Goal: Task Accomplishment & Management: Manage account settings

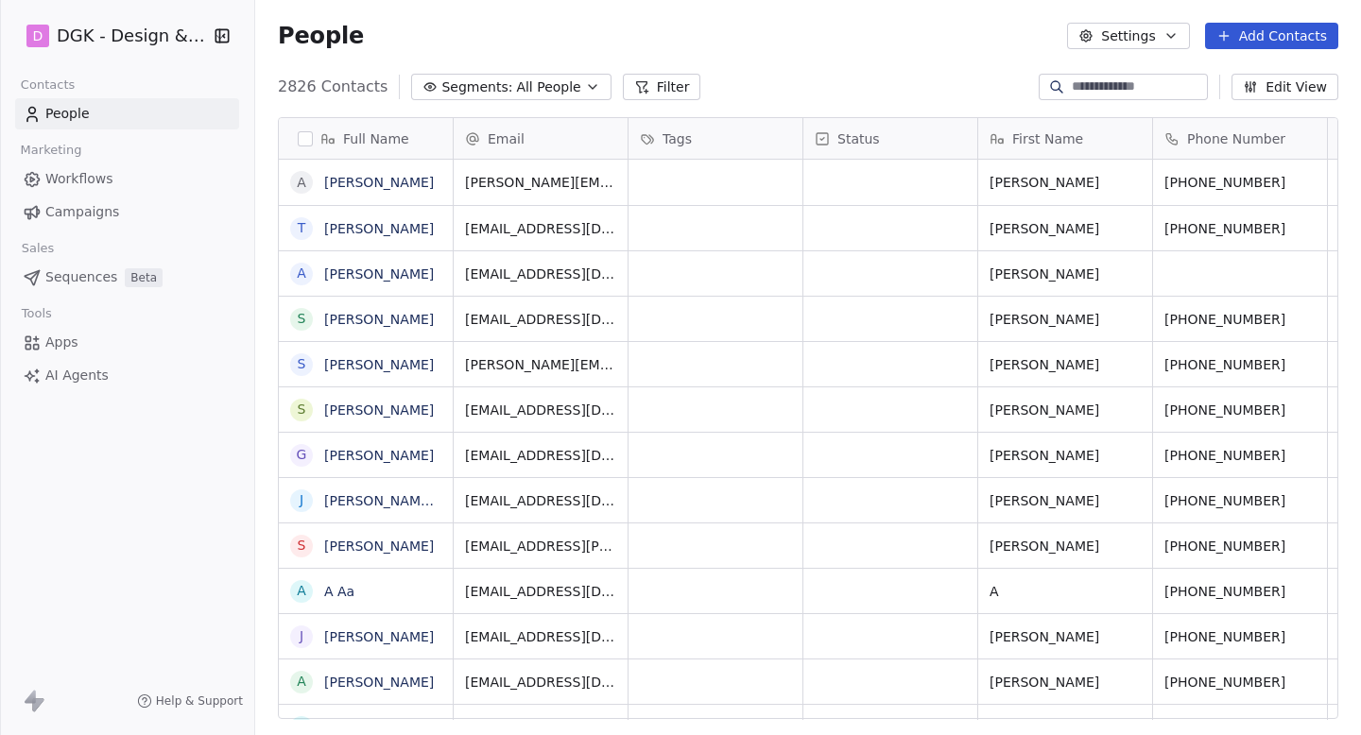
scroll to position [647, 1106]
click at [101, 207] on span "Campaigns" at bounding box center [82, 212] width 74 height 20
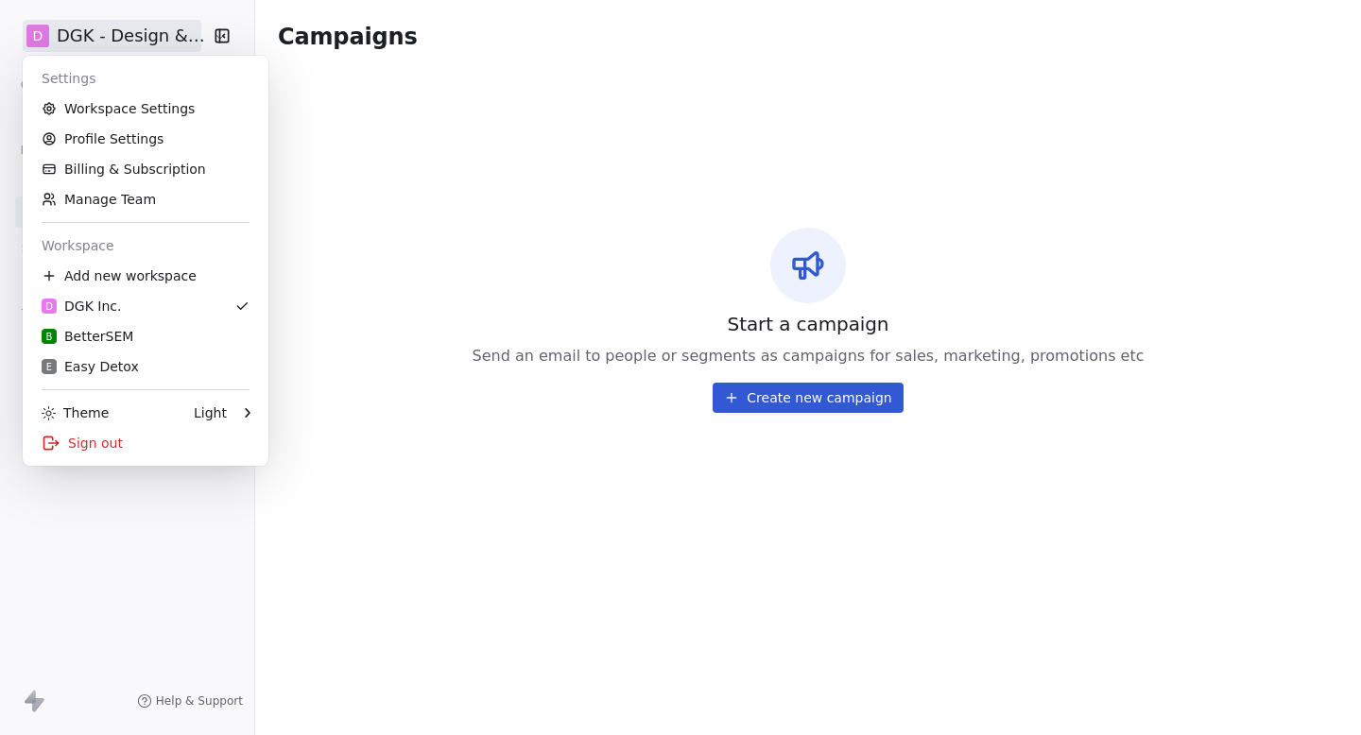
click at [155, 21] on html "D DGK - Design & Build Contacts People Marketing Workflows Campaigns Sales Sequ…" at bounding box center [680, 367] width 1361 height 735
click at [160, 367] on div "E Easy Detox" at bounding box center [146, 366] width 208 height 19
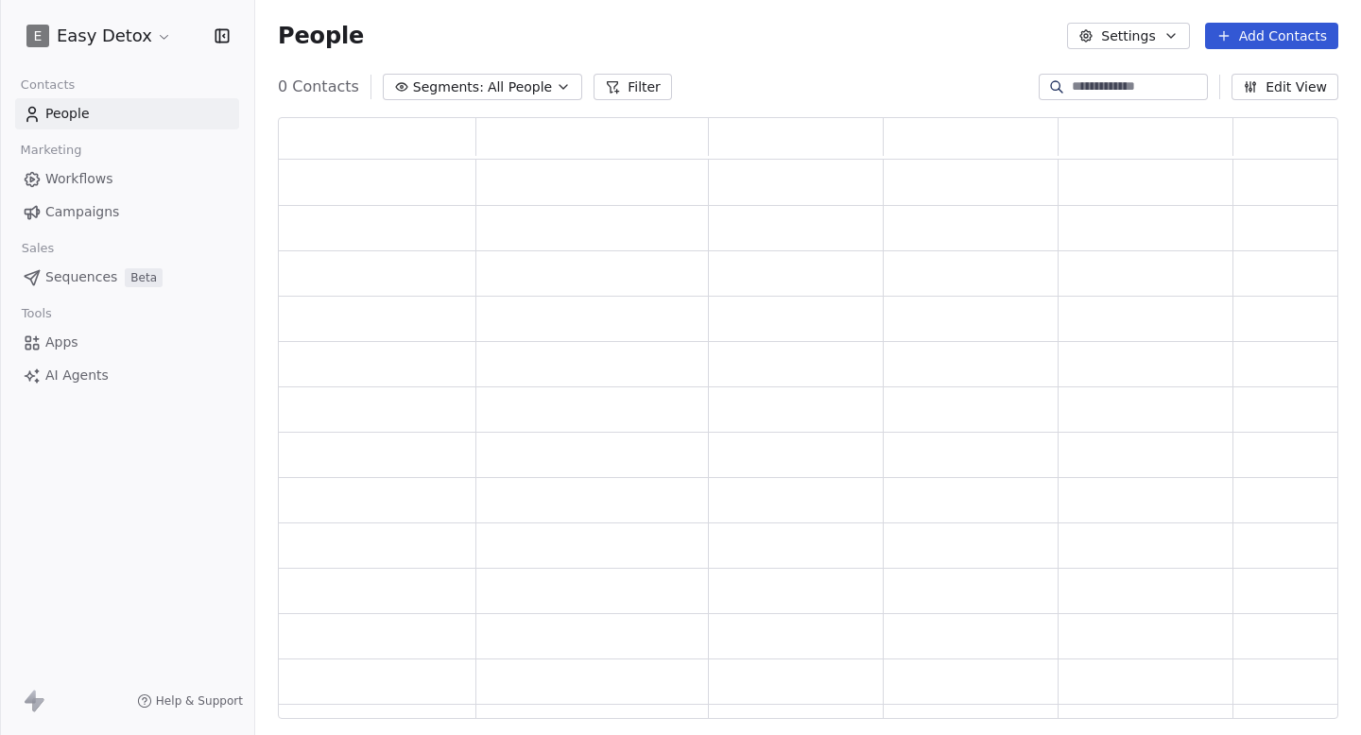
scroll to position [602, 1060]
click at [94, 205] on span "Campaigns" at bounding box center [82, 212] width 74 height 20
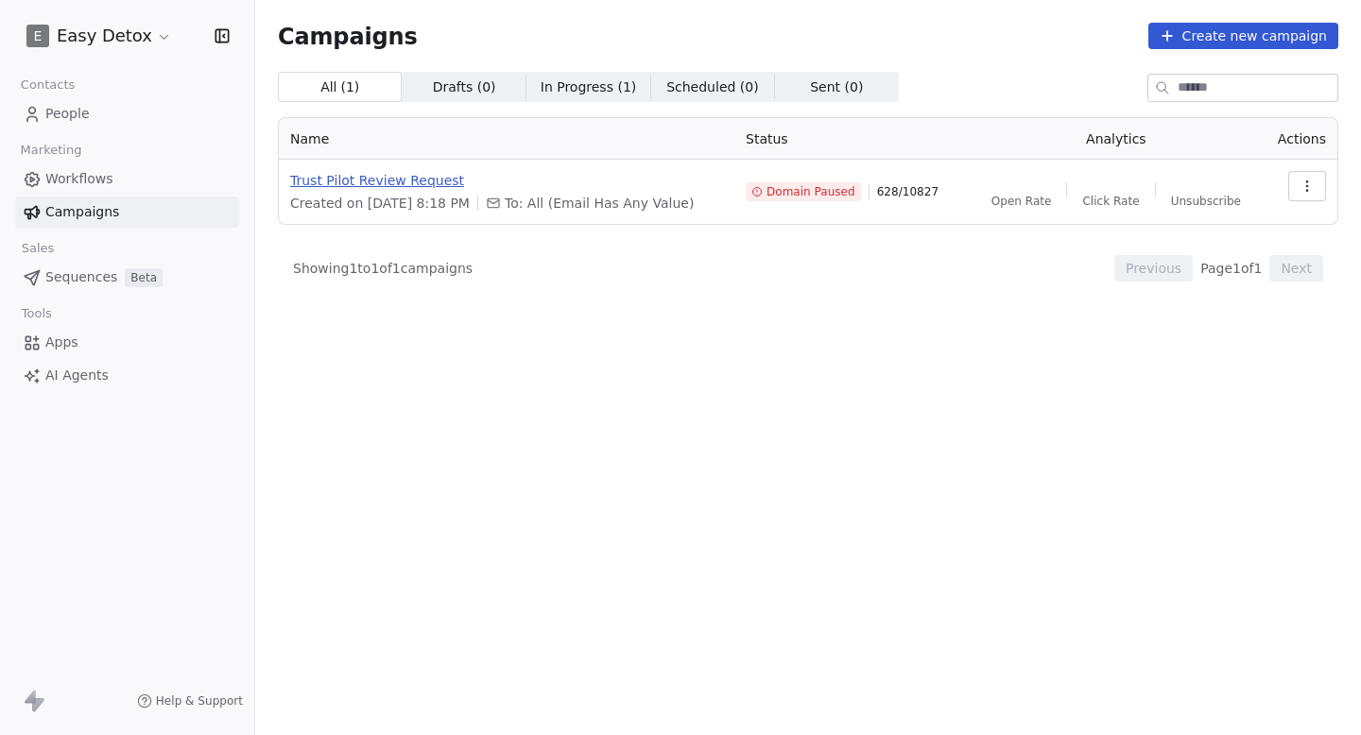
click at [420, 182] on span "Trust Pilot Review Request" at bounding box center [506, 180] width 433 height 19
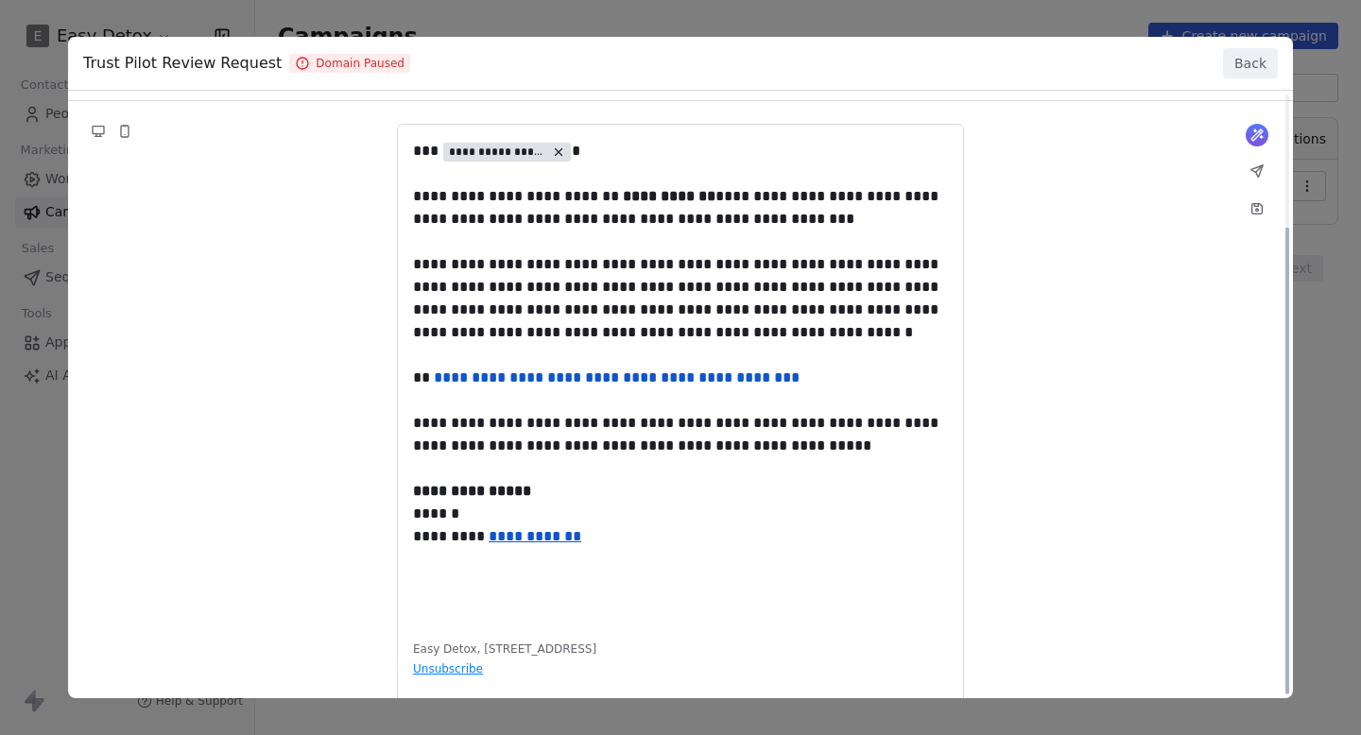
scroll to position [173, 0]
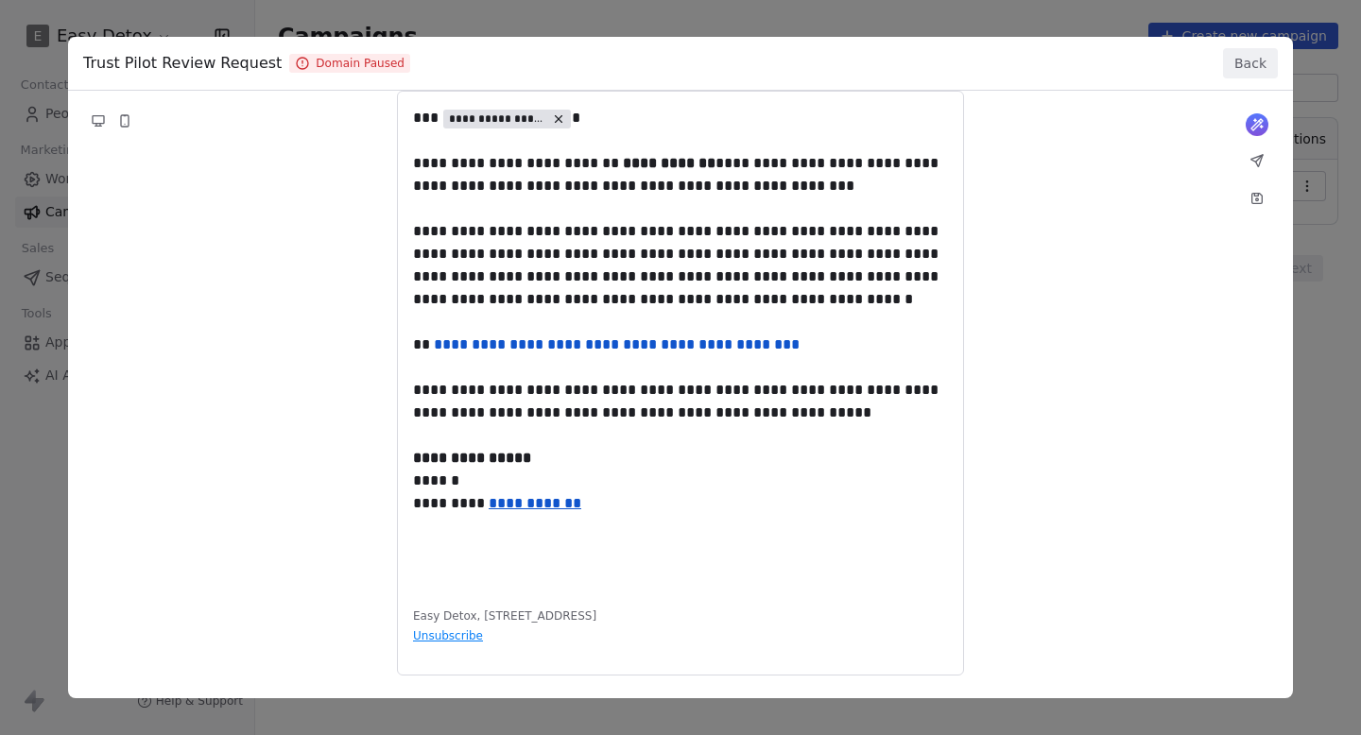
click at [691, 342] on div "**********" at bounding box center [680, 271] width 1225 height 706
drag, startPoint x: 814, startPoint y: 344, endPoint x: 433, endPoint y: 344, distance: 380.8
click at [433, 344] on div "**********" at bounding box center [680, 271] width 1225 height 706
click at [1228, 57] on button "Back" at bounding box center [1250, 63] width 55 height 30
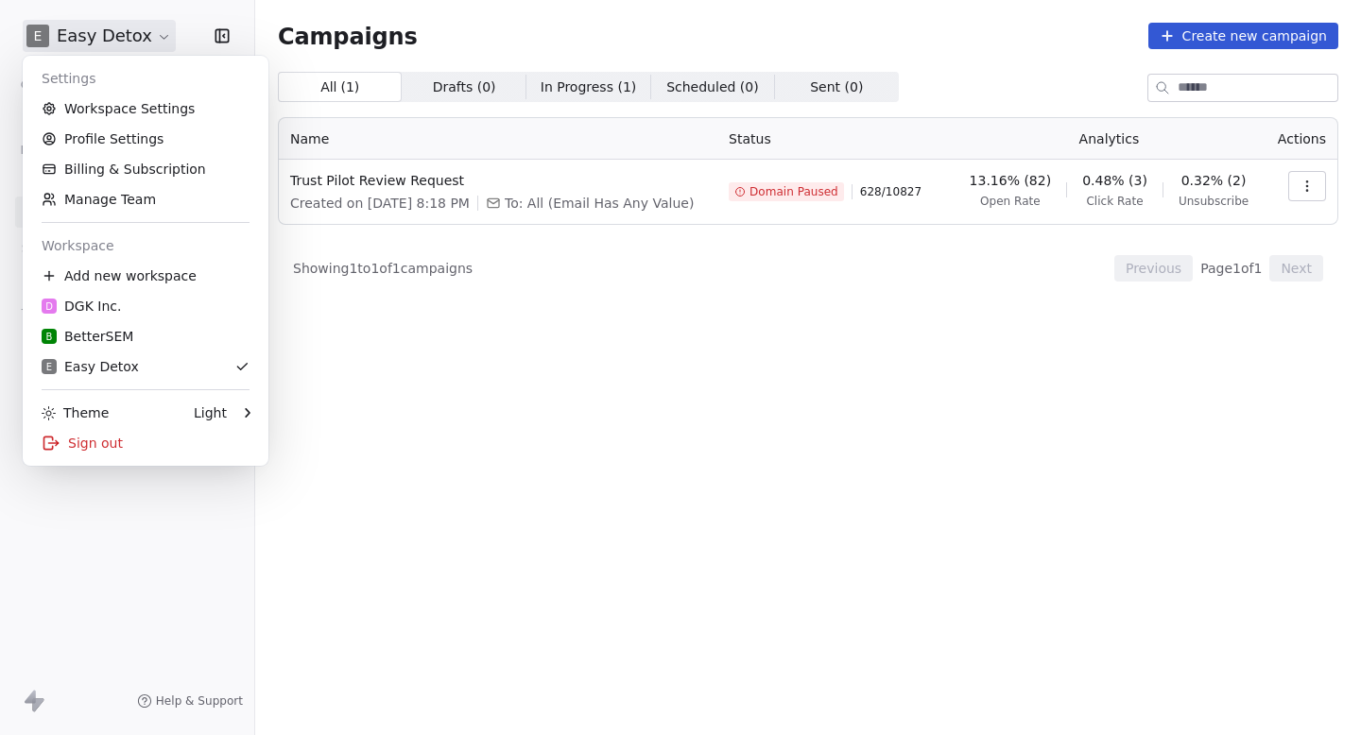
click at [128, 26] on html "E Easy Detox Contacts People Marketing Workflows Campaigns Sales Sequences Beta…" at bounding box center [680, 367] width 1361 height 735
click at [119, 119] on link "Workspace Settings" at bounding box center [145, 109] width 231 height 30
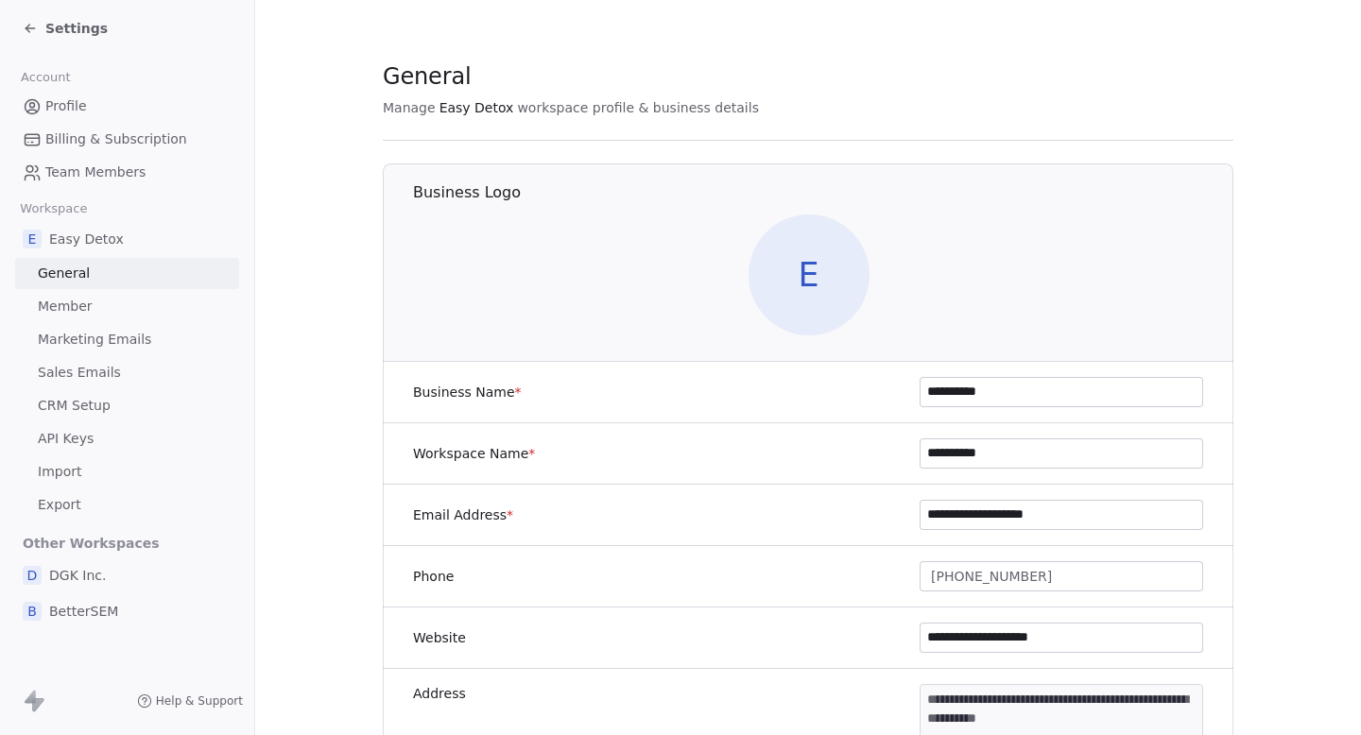
click at [118, 371] on link "Sales Emails" at bounding box center [127, 372] width 224 height 31
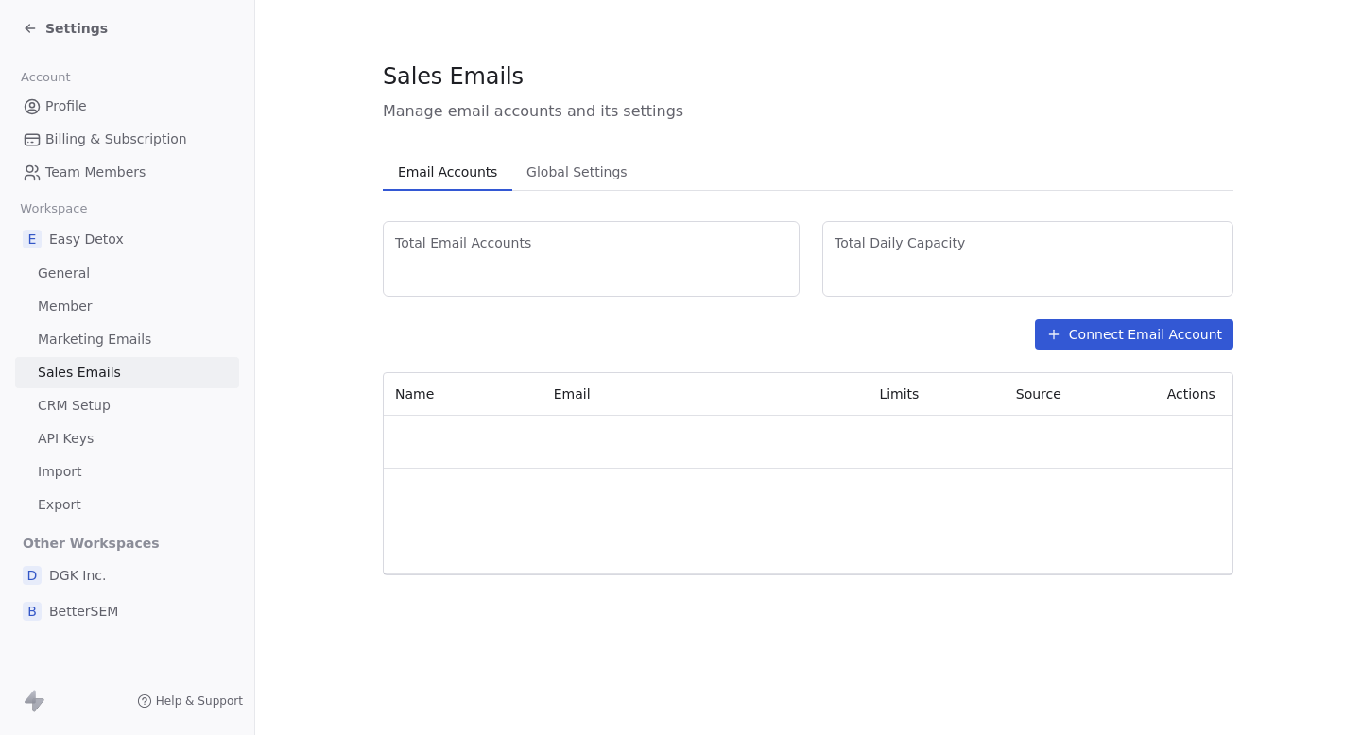
click at [163, 334] on link "Marketing Emails" at bounding box center [127, 339] width 224 height 31
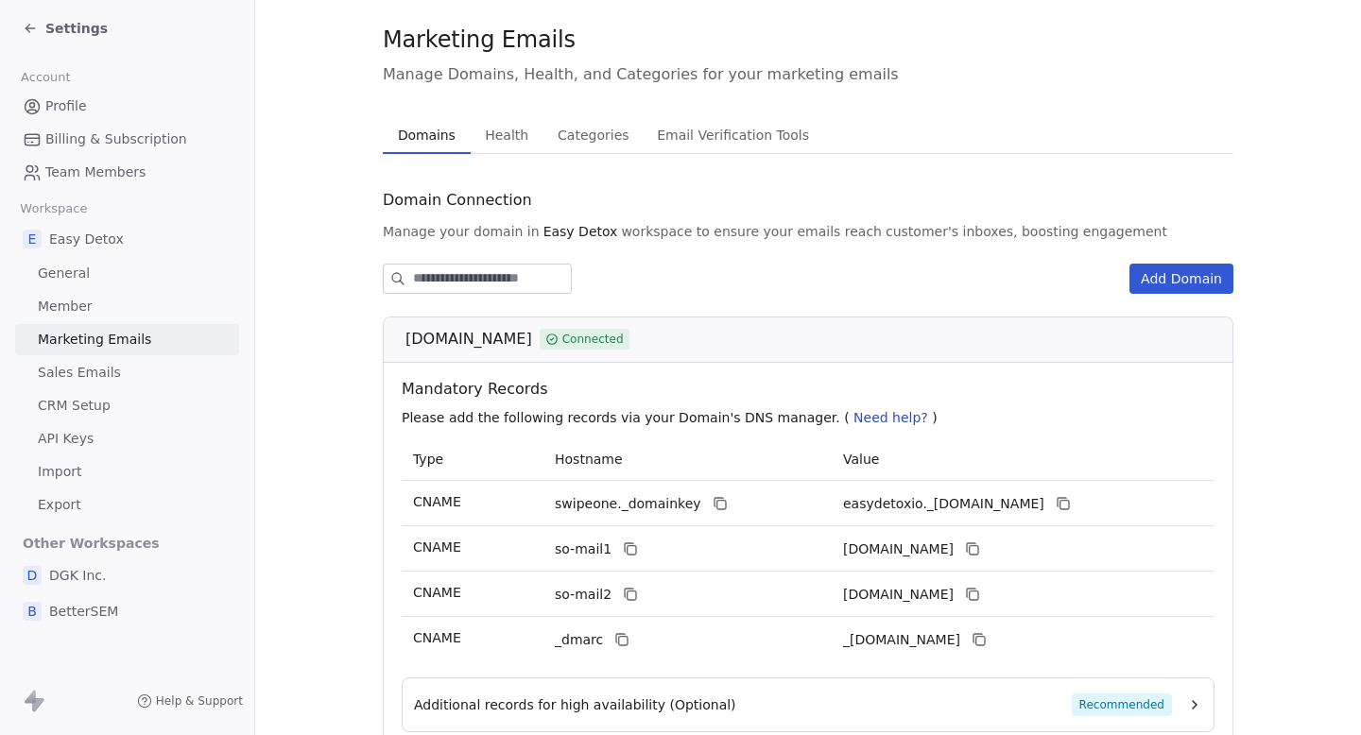
scroll to position [31, 0]
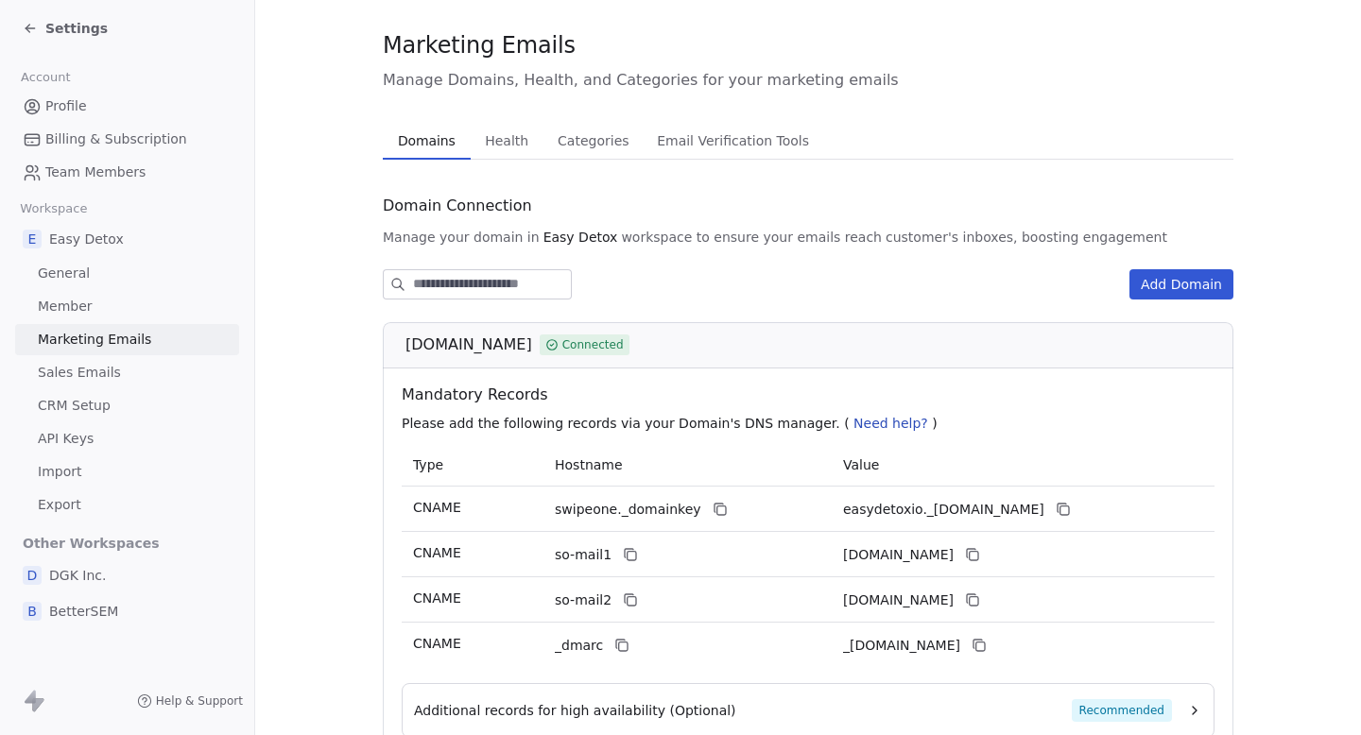
click at [524, 141] on div "Marketing Emails Manage Domains, Health, and Categories for your marketing emai…" at bounding box center [808, 432] width 850 height 806
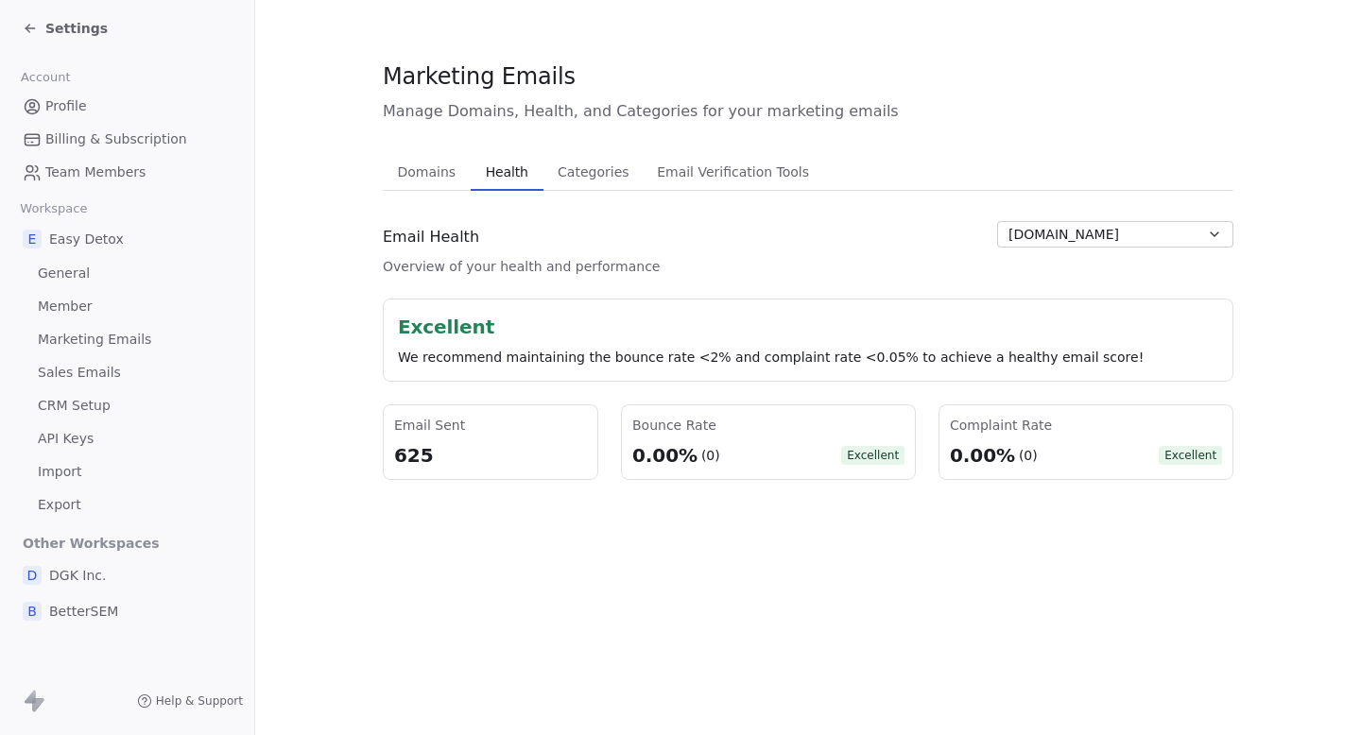
click at [45, 31] on span "Settings" at bounding box center [76, 28] width 62 height 19
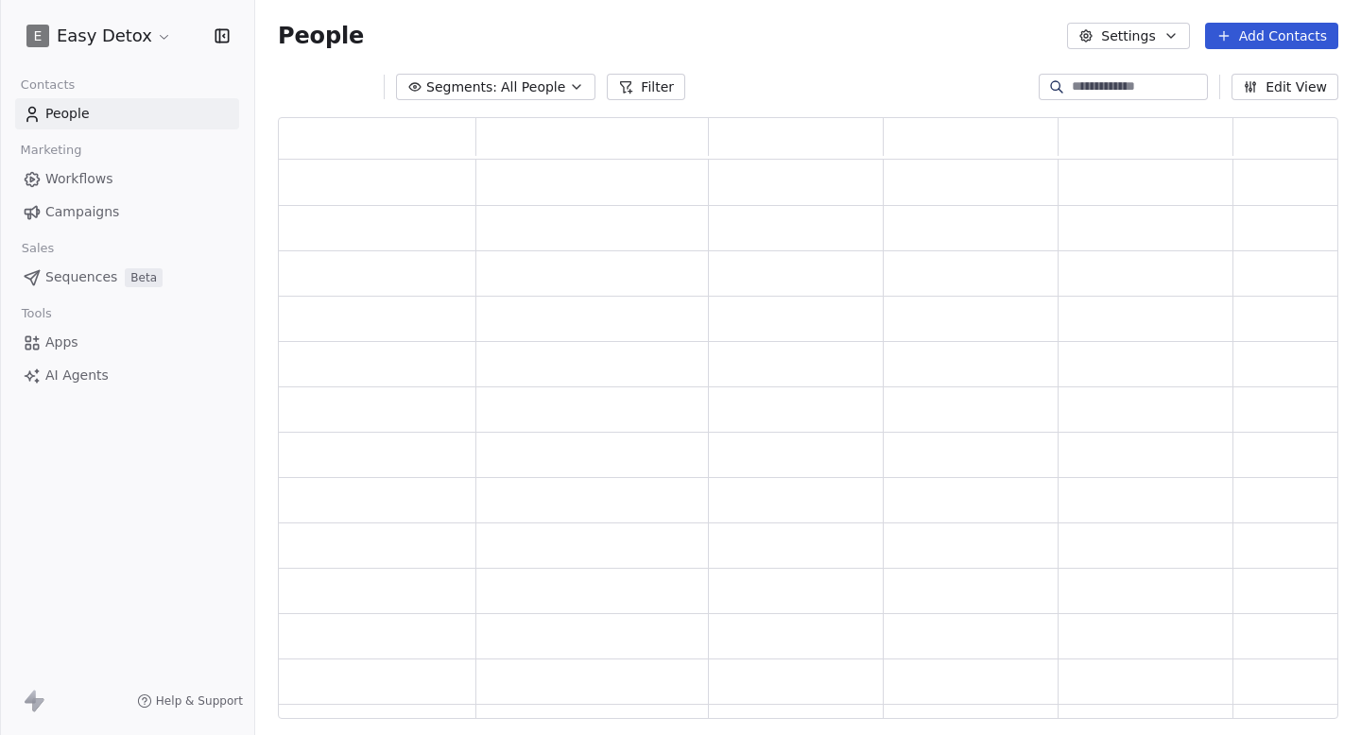
scroll to position [602, 1060]
click at [100, 200] on link "Campaigns" at bounding box center [127, 212] width 224 height 31
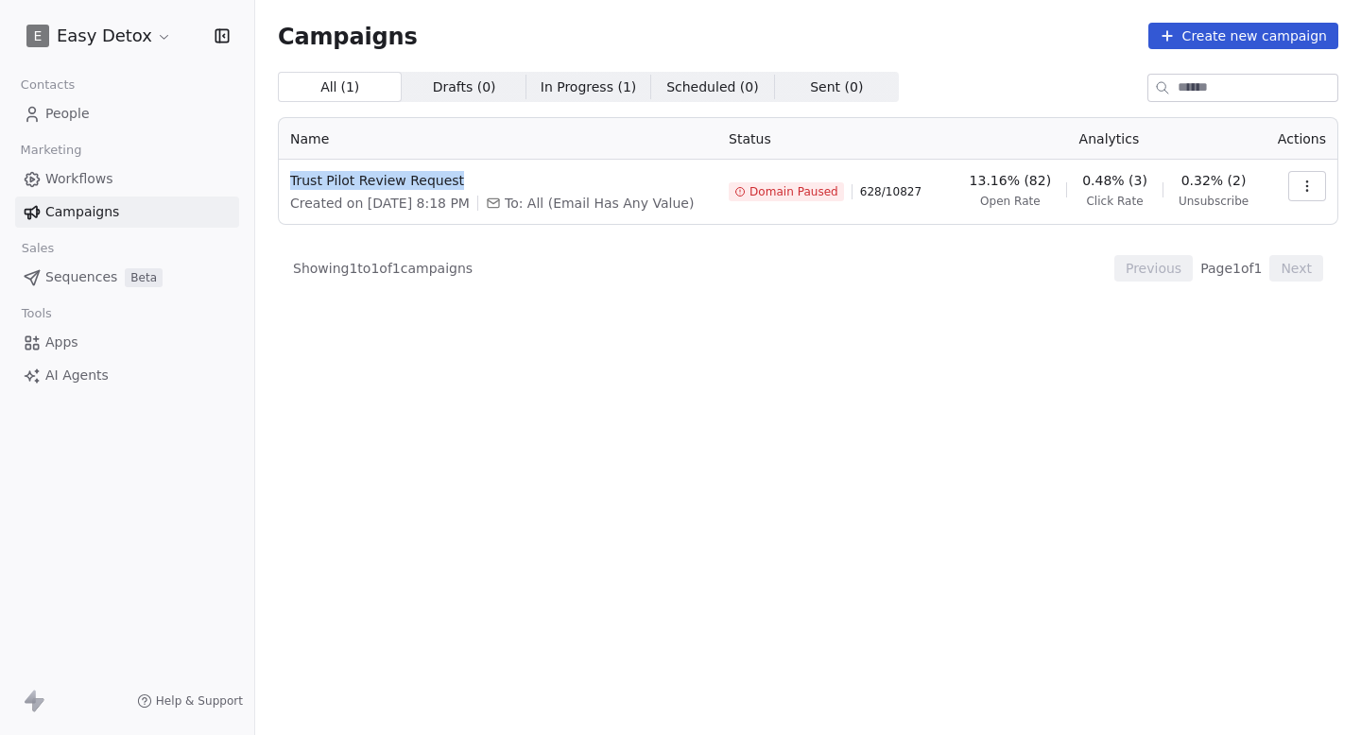
copy span "Trust Pilot Review Request"
drag, startPoint x: 449, startPoint y: 174, endPoint x: 287, endPoint y: 180, distance: 161.7
click at [287, 180] on td "Trust Pilot Review Request Created on [DATE] 8:18 PM To: All (Email Has Any Val…" at bounding box center [498, 192] width 438 height 64
click at [558, 404] on div "All ( 1 ) All ( 1 ) Drafts ( 0 ) Drafts ( 0 ) In Progress ( 1 ) In Progress ( 1…" at bounding box center [808, 320] width 1060 height 497
click at [786, 300] on div "All ( 1 ) All ( 1 ) Drafts ( 0 ) Drafts ( 0 ) In Progress ( 1 ) In Progress ( 1…" at bounding box center [808, 320] width 1060 height 497
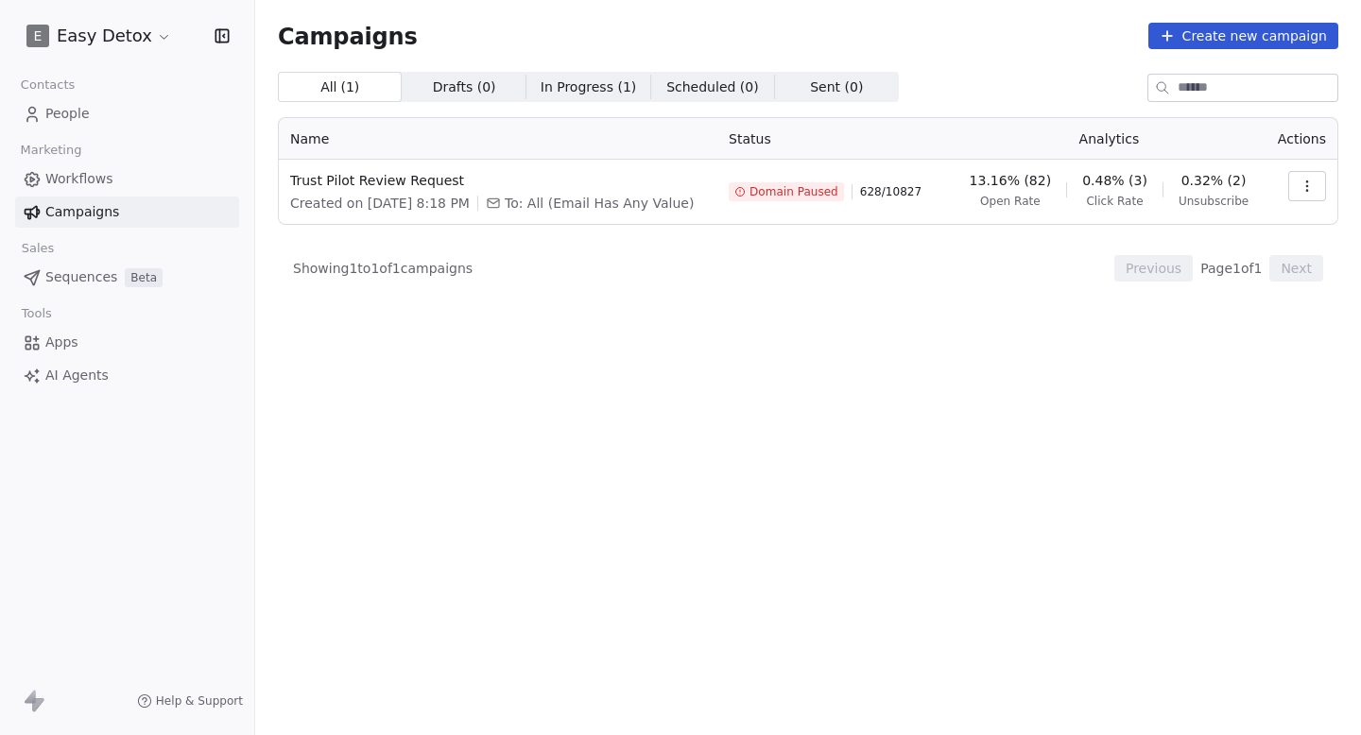
click at [685, 200] on span "To: All (Email Has Any Value)" at bounding box center [599, 203] width 189 height 19
click at [803, 188] on span "Domain Paused" at bounding box center [793, 191] width 89 height 15
drag, startPoint x: 523, startPoint y: 178, endPoint x: 279, endPoint y: 178, distance: 244.7
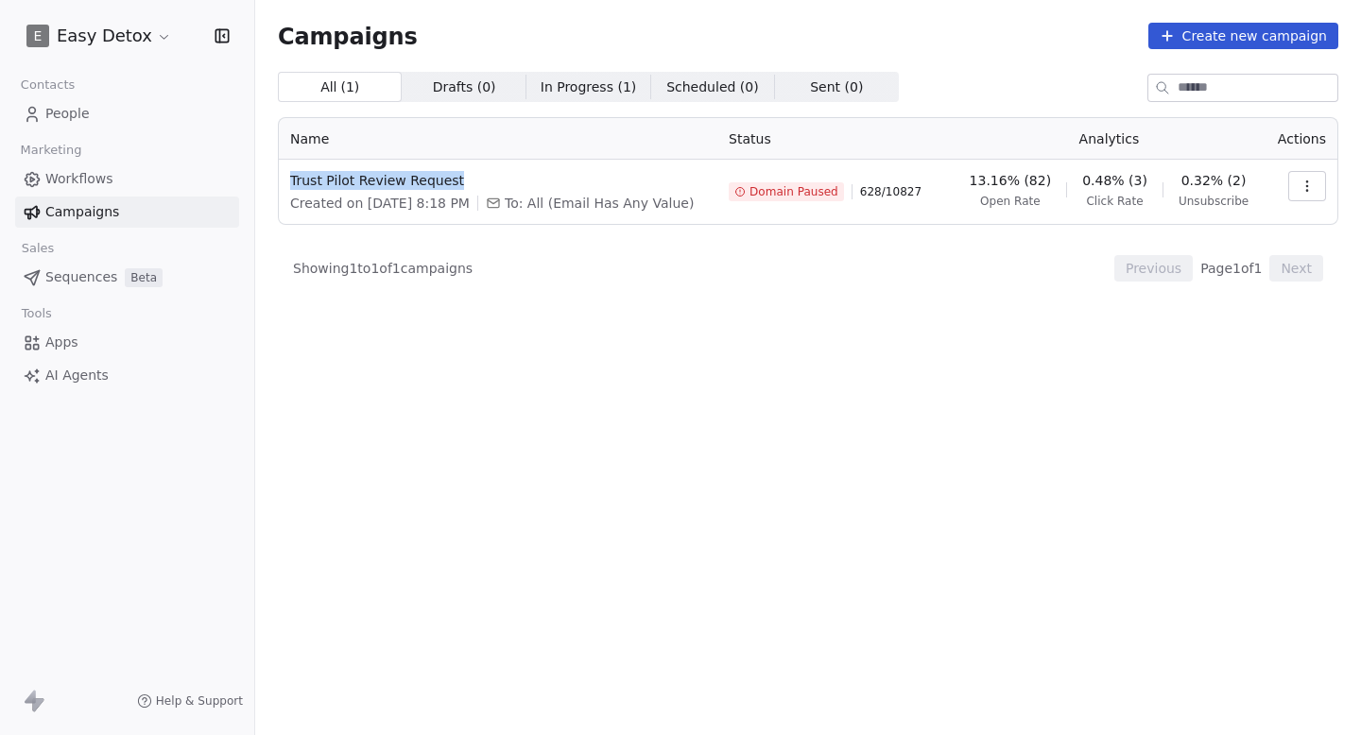
click at [279, 178] on td "Trust Pilot Review Request Created on [DATE] 8:18 PM To: All (Email Has Any Val…" at bounding box center [498, 192] width 438 height 64
click at [1316, 183] on button "button" at bounding box center [1307, 186] width 38 height 30
click at [969, 262] on html "E Easy Detox Contacts People Marketing Workflows Campaigns Sales Sequences Beta…" at bounding box center [680, 367] width 1361 height 735
